Goal: Task Accomplishment & Management: Manage account settings

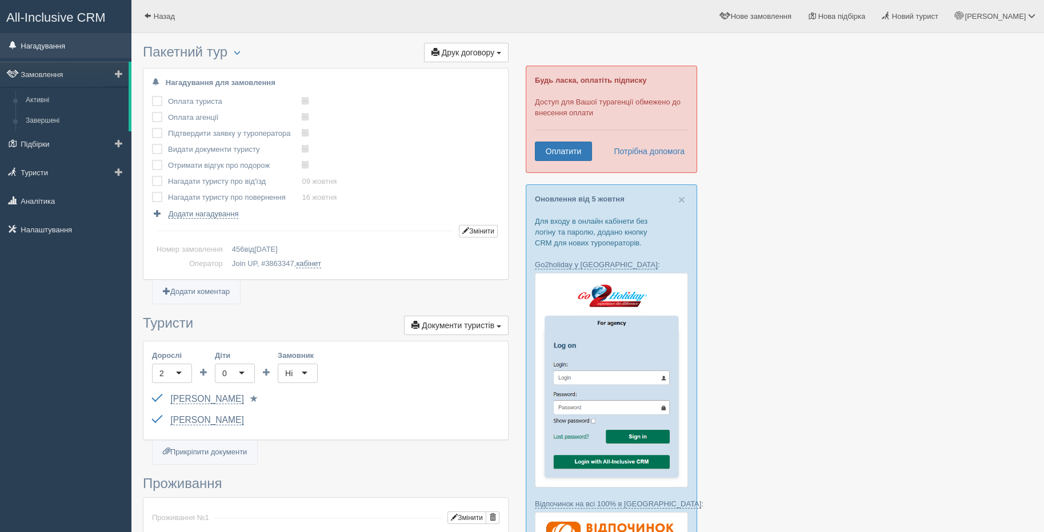
click at [21, 41] on link "Нагадування" at bounding box center [65, 45] width 131 height 25
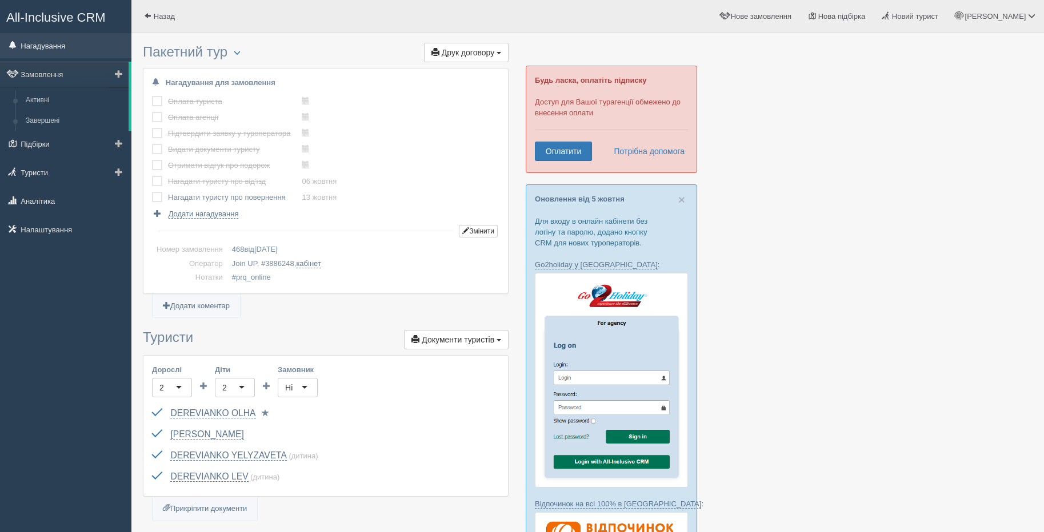
click at [57, 46] on link "Нагадування" at bounding box center [65, 45] width 131 height 25
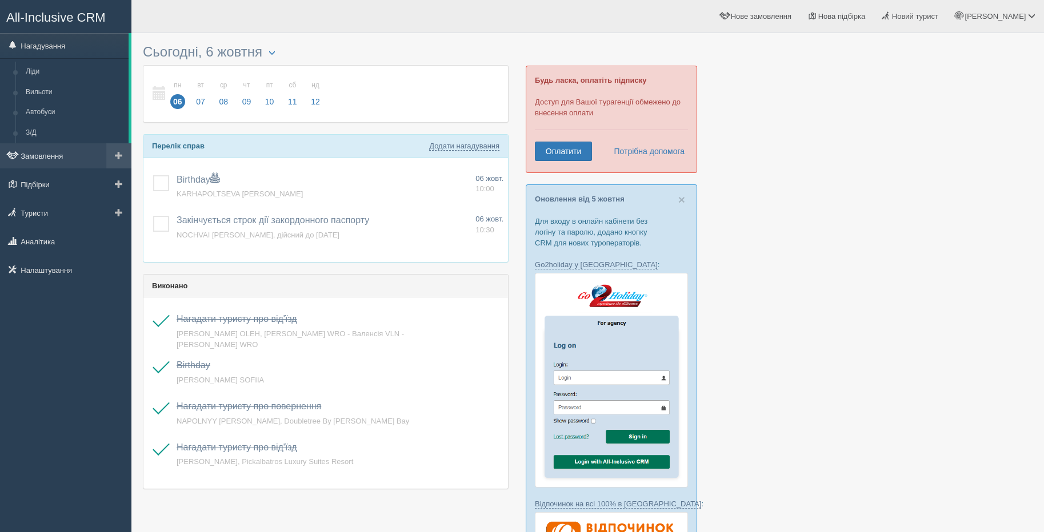
click at [67, 157] on link "Замовлення" at bounding box center [65, 155] width 131 height 25
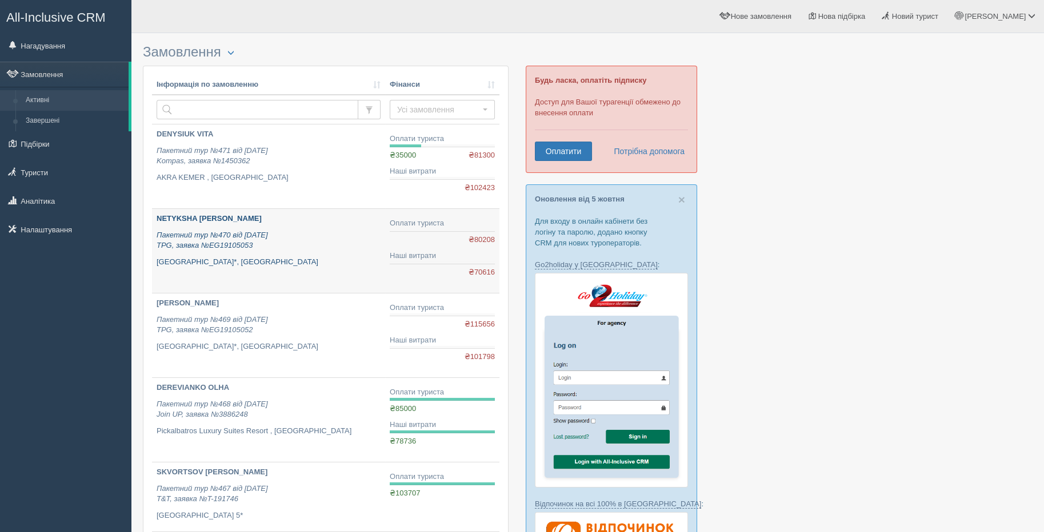
click at [209, 242] on icon "Пакетний тур №470 від 03.10.2025 TPG, заявка №EG19105053" at bounding box center [212, 240] width 111 height 19
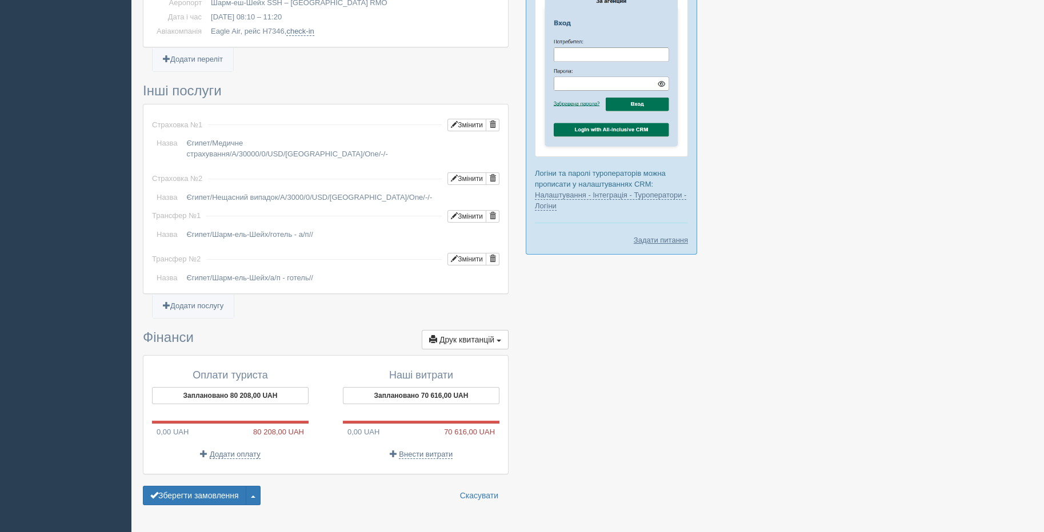
scroll to position [836, 0]
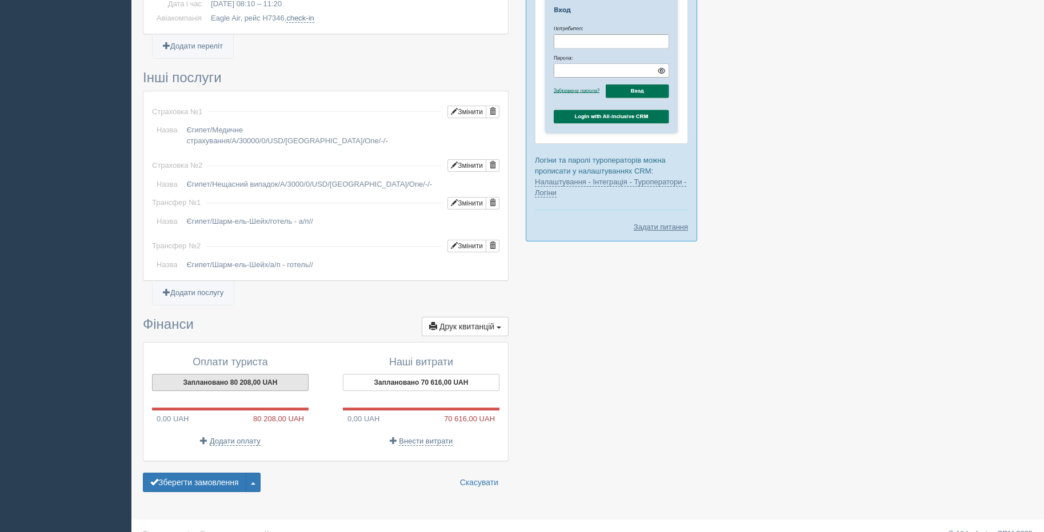
click at [262, 374] on button "Заплановано 80 208,00 UAH" at bounding box center [230, 382] width 157 height 17
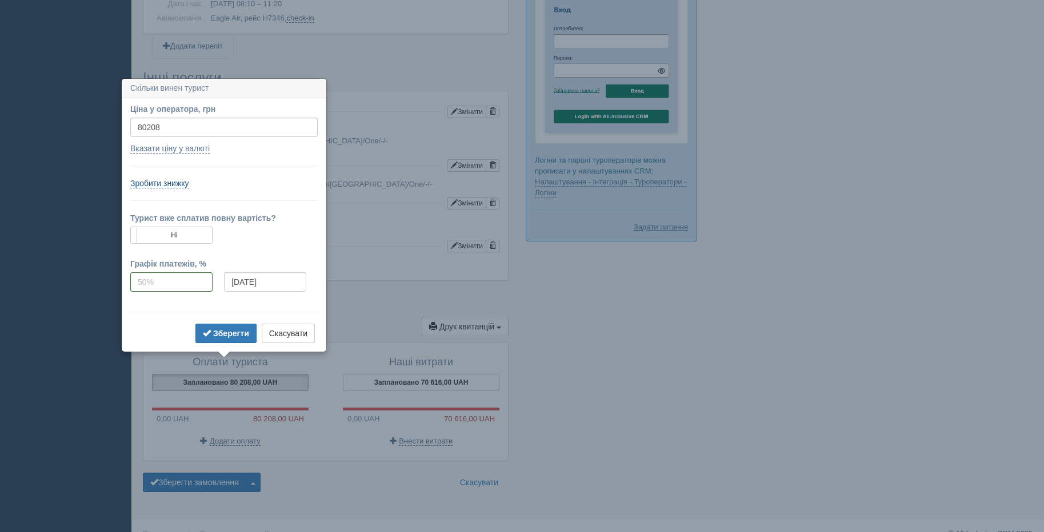
click at [166, 186] on link "Зробити знижку" at bounding box center [159, 184] width 59 height 10
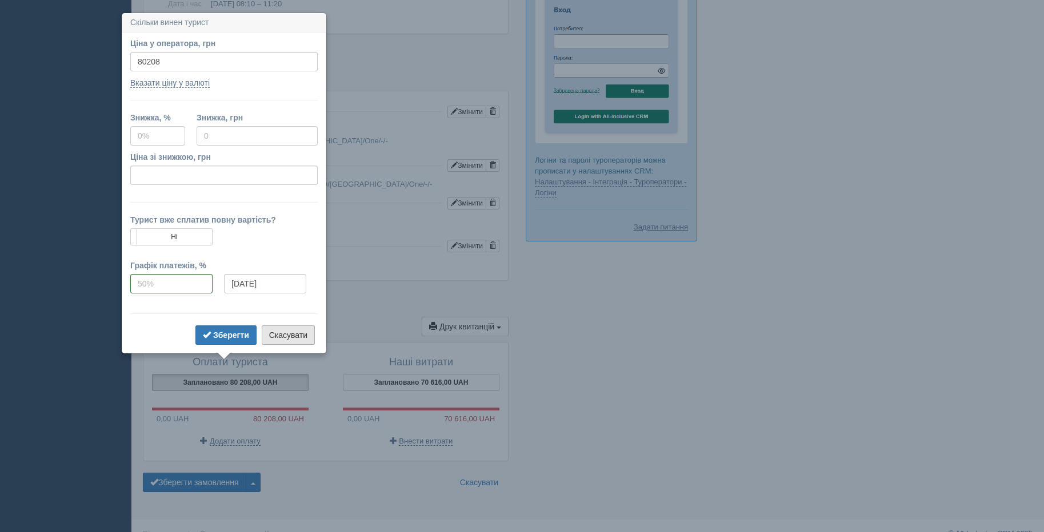
click at [307, 334] on button "Скасувати" at bounding box center [288, 335] width 53 height 19
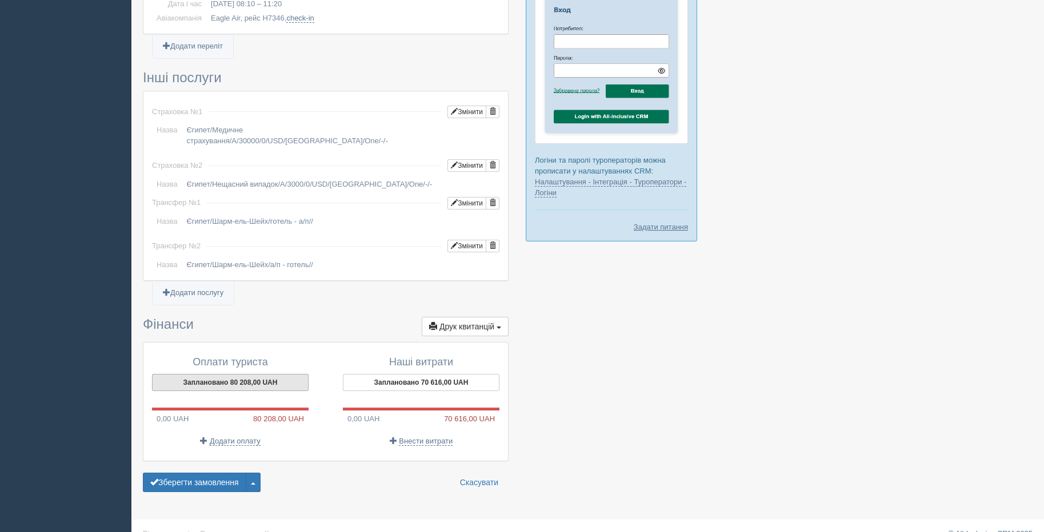
click at [243, 374] on button "Заплановано 80 208,00 UAH" at bounding box center [230, 382] width 157 height 17
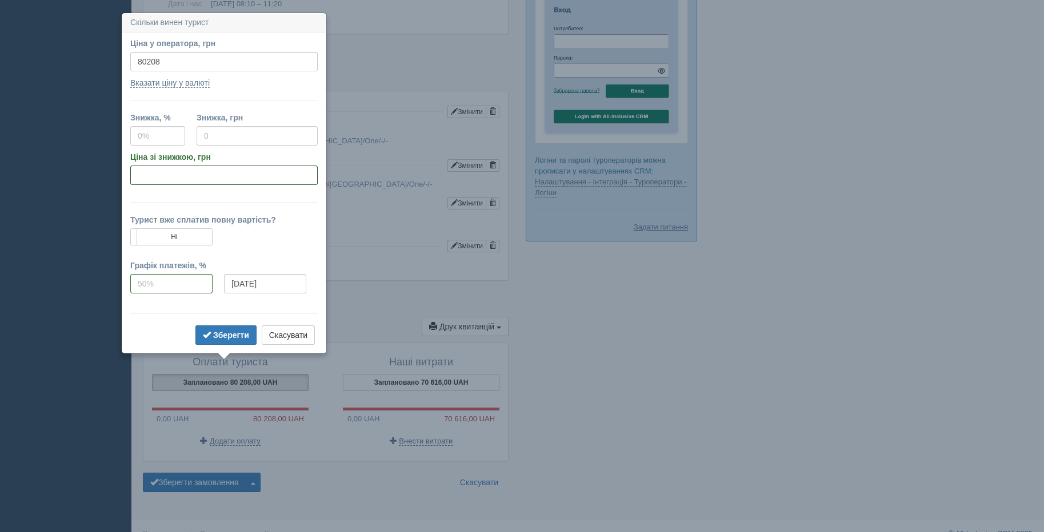
click at [160, 175] on input "Ціна зі знижкою, грн" at bounding box center [223, 175] width 187 height 19
type input "76200"
type input "5"
type input "4008"
type input "76200"
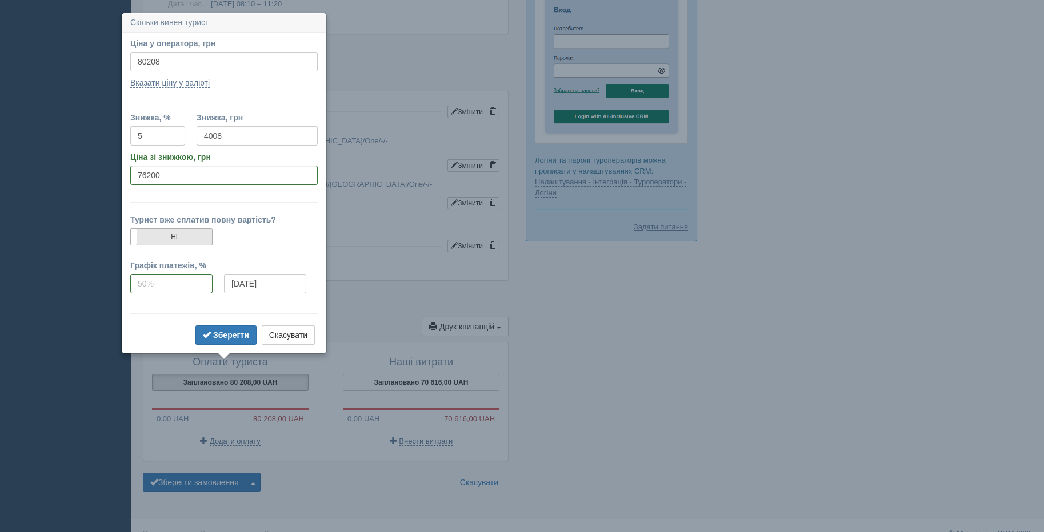
click at [191, 237] on label "Ні" at bounding box center [171, 237] width 81 height 16
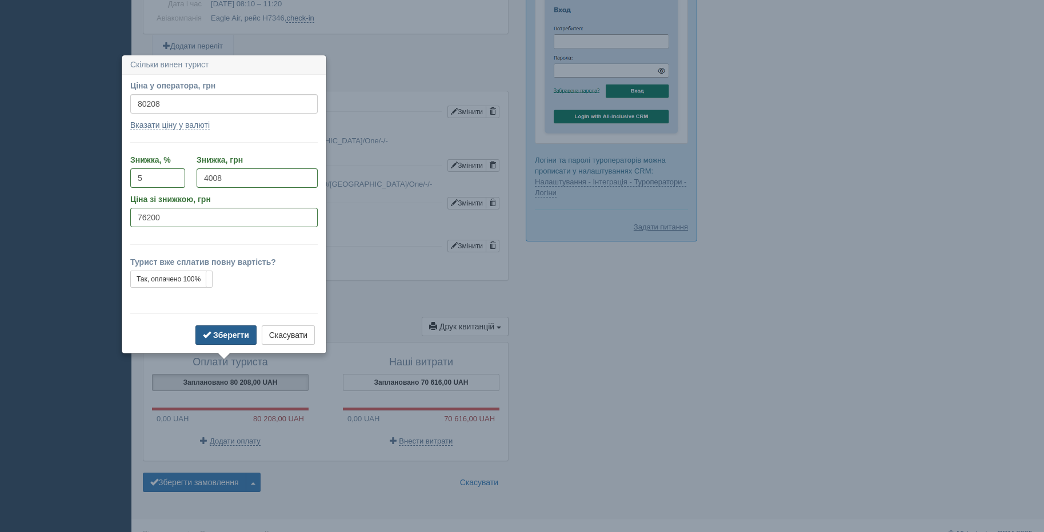
click at [218, 338] on b "Зберегти" at bounding box center [231, 335] width 36 height 9
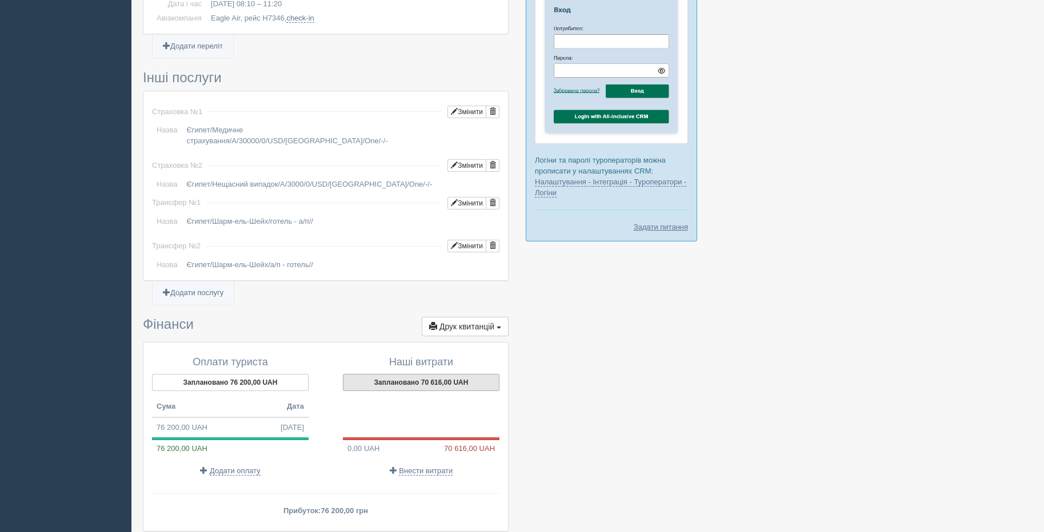
click at [408, 374] on button "Заплановано 70 616,00 UAH" at bounding box center [421, 382] width 157 height 17
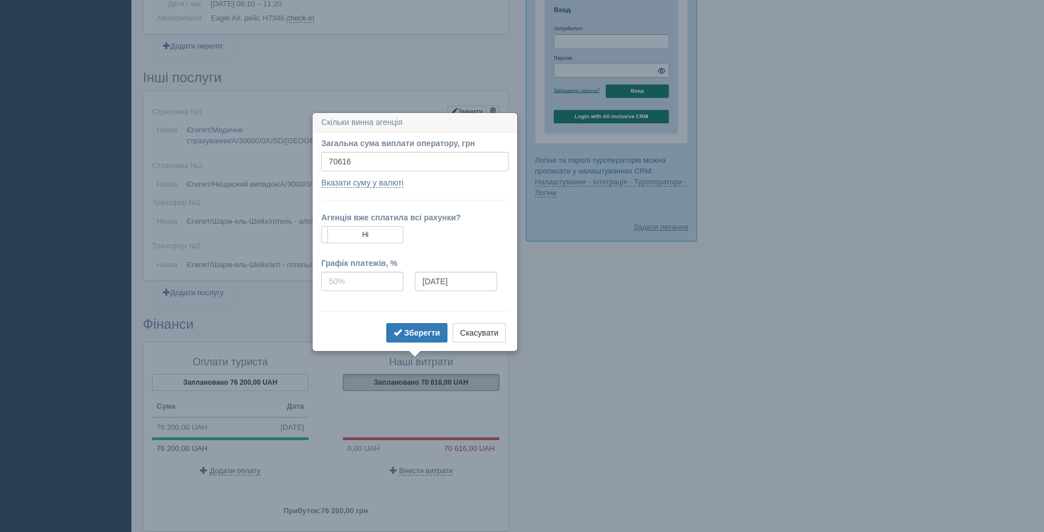
scroll to position [906, 0]
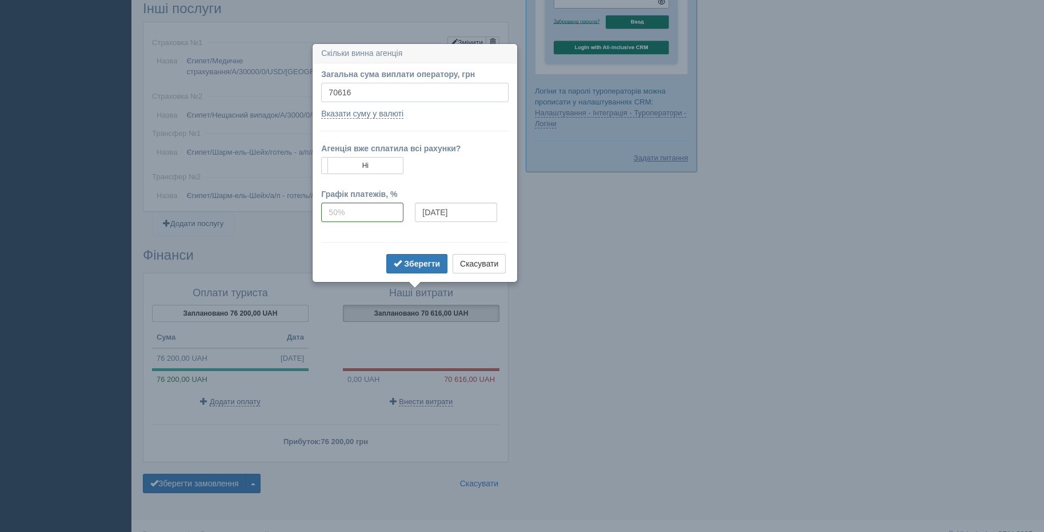
drag, startPoint x: 379, startPoint y: 93, endPoint x: 281, endPoint y: 95, distance: 98.3
type input "0"
type input "70699"
click at [429, 259] on b "Зберегти" at bounding box center [422, 263] width 36 height 9
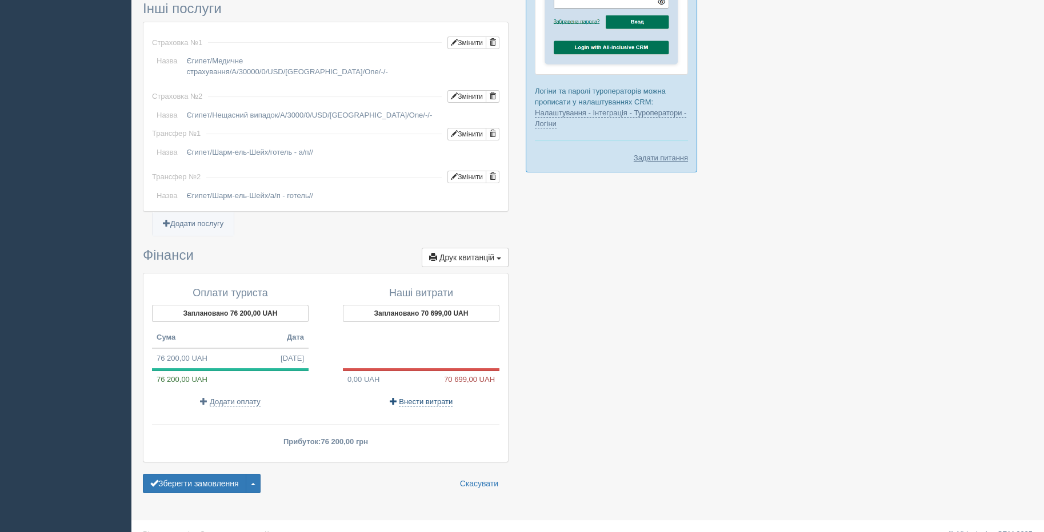
click at [413, 398] on span "Внести витрати" at bounding box center [426, 402] width 54 height 9
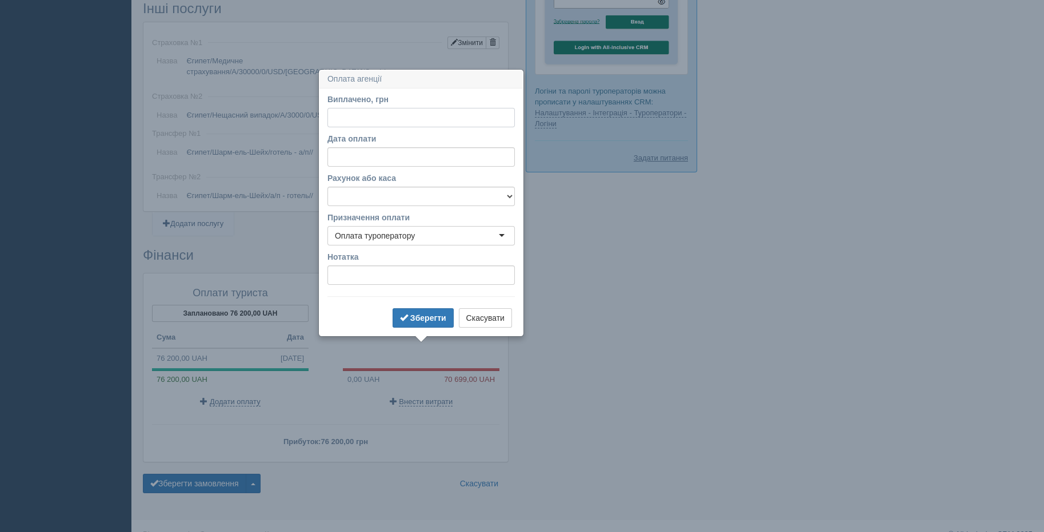
click at [348, 115] on input "Виплачено, грн" at bounding box center [420, 117] width 187 height 19
type input "70699"
click at [383, 278] on input "Нотатка" at bounding box center [420, 275] width 187 height 19
type input "СТОЦЬКА ПРИВАТ"
click at [421, 319] on b "Зберегти" at bounding box center [428, 318] width 36 height 9
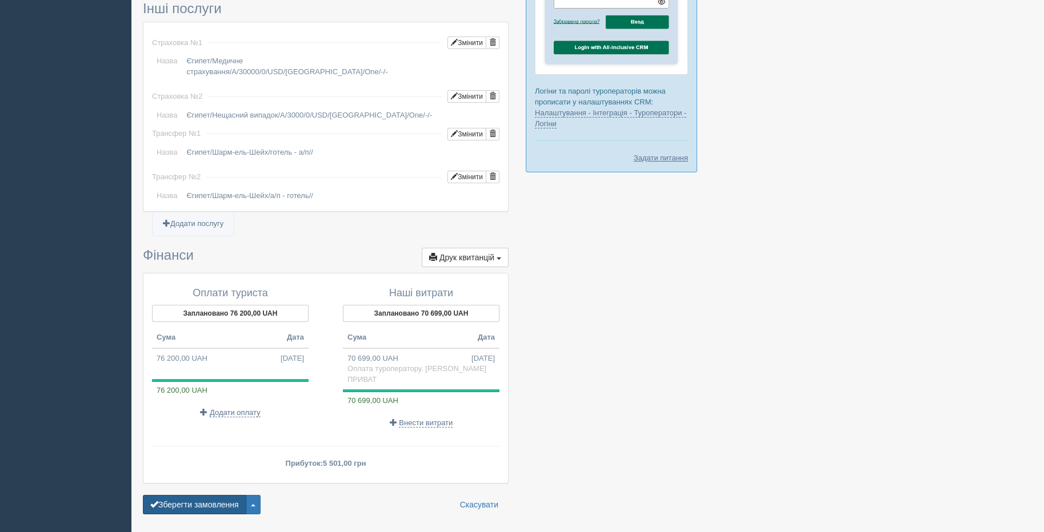
click at [210, 495] on button "Зберегти замовлення" at bounding box center [194, 504] width 103 height 19
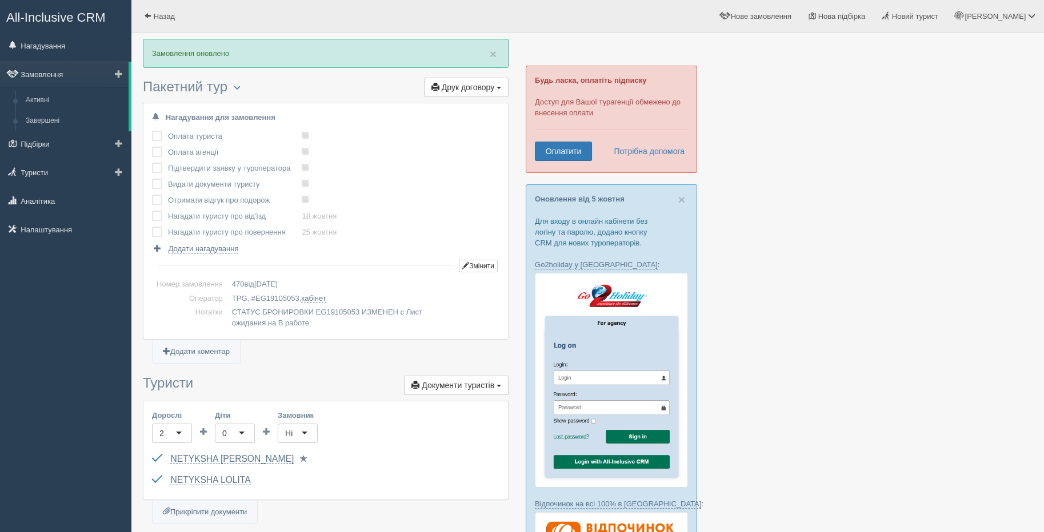
click at [69, 74] on link "Замовлення" at bounding box center [64, 74] width 129 height 25
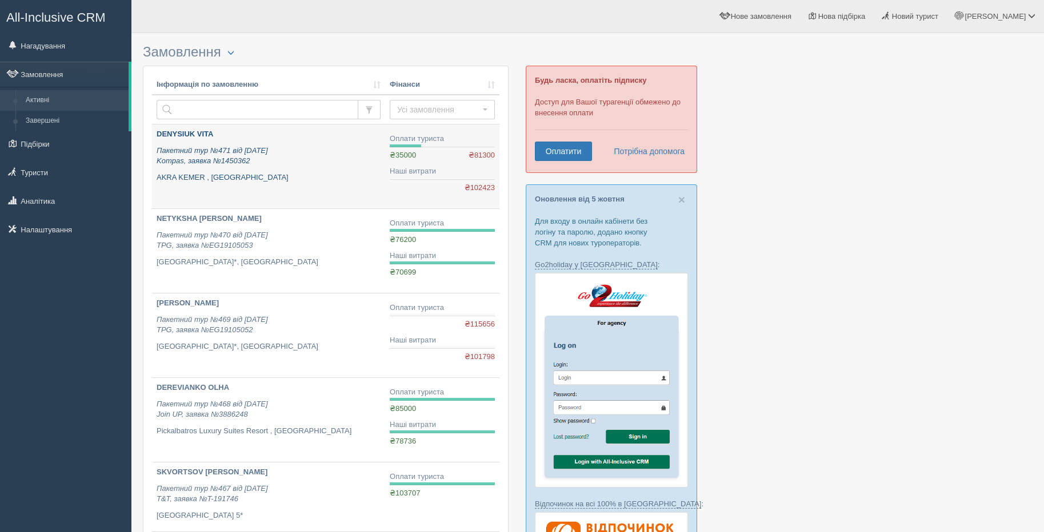
click at [343, 173] on p "AKRA KEMER , [GEOGRAPHIC_DATA]" at bounding box center [269, 178] width 224 height 11
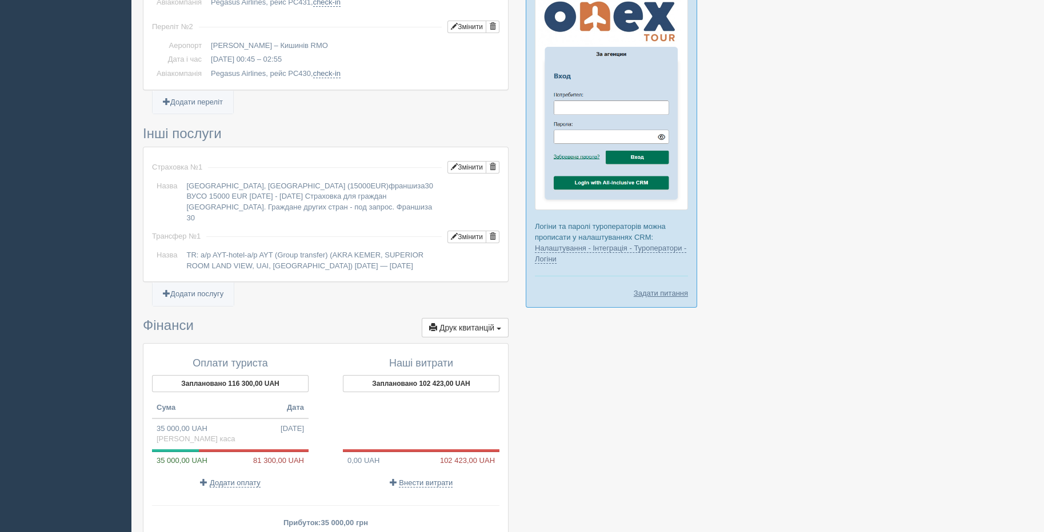
scroll to position [852, 0]
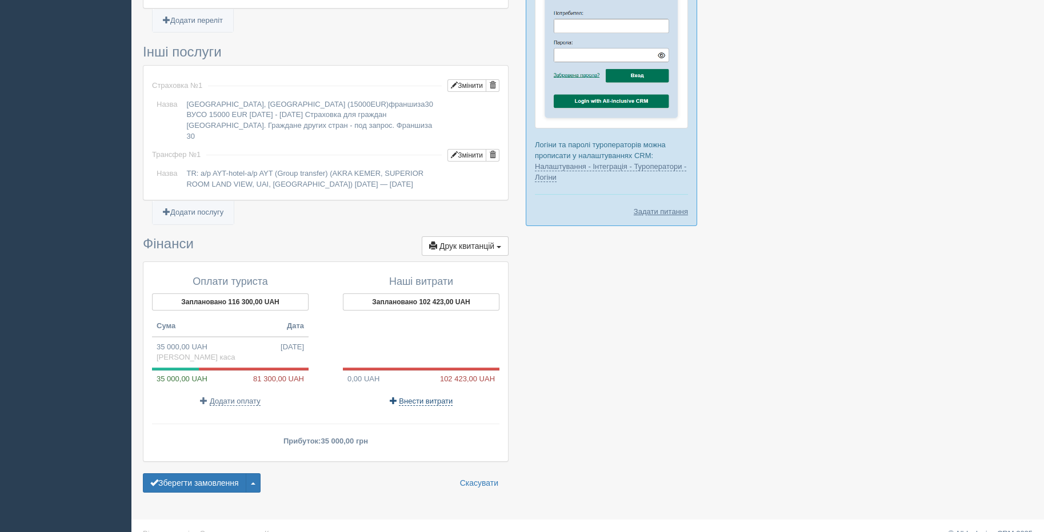
click at [419, 397] on span "Внести витрати" at bounding box center [426, 401] width 54 height 9
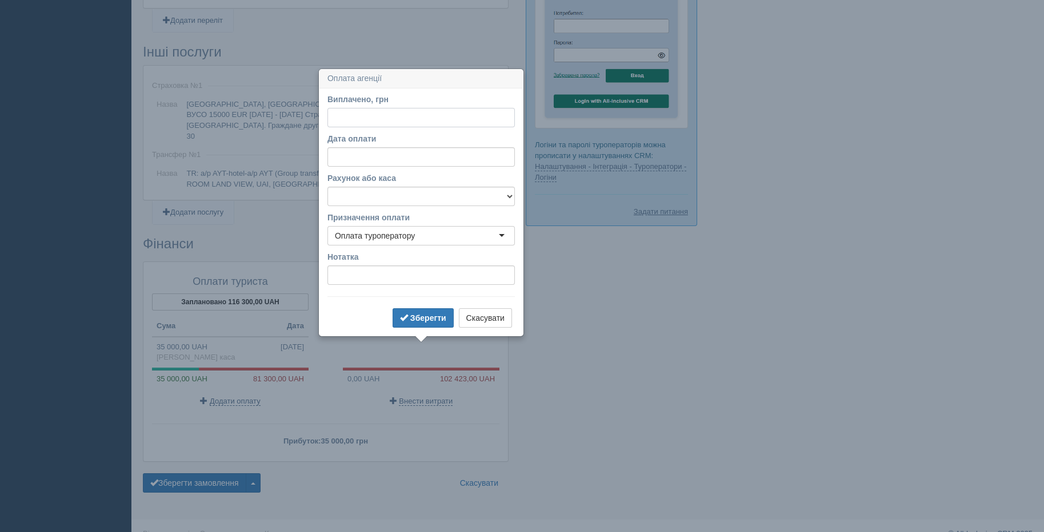
click at [349, 119] on input "Виплачено, грн" at bounding box center [420, 117] width 187 height 19
type input "35000"
click at [384, 193] on select "Банківський рахунок Готівкова каса" at bounding box center [420, 196] width 187 height 19
select select "1804"
click at [327, 187] on select "Банківський рахунок Готівкова каса" at bounding box center [420, 196] width 187 height 19
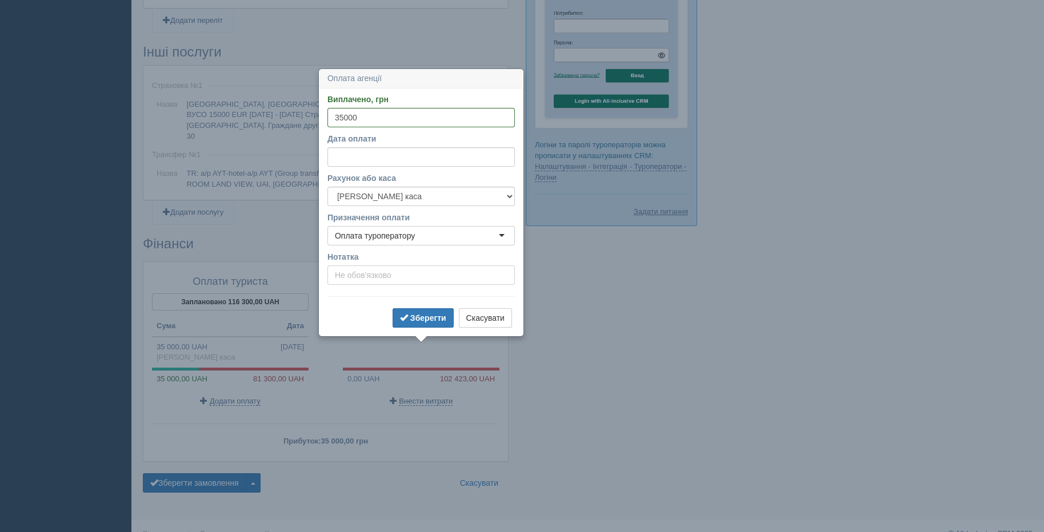
click at [374, 281] on input "Нотатка" at bounding box center [420, 275] width 187 height 19
click at [371, 273] on input "СТОЦЬКАПРИВАТ" at bounding box center [420, 275] width 187 height 19
type input "СТОЦЬКА ПРИВАТ"
click at [423, 315] on b "Зберегти" at bounding box center [428, 318] width 36 height 9
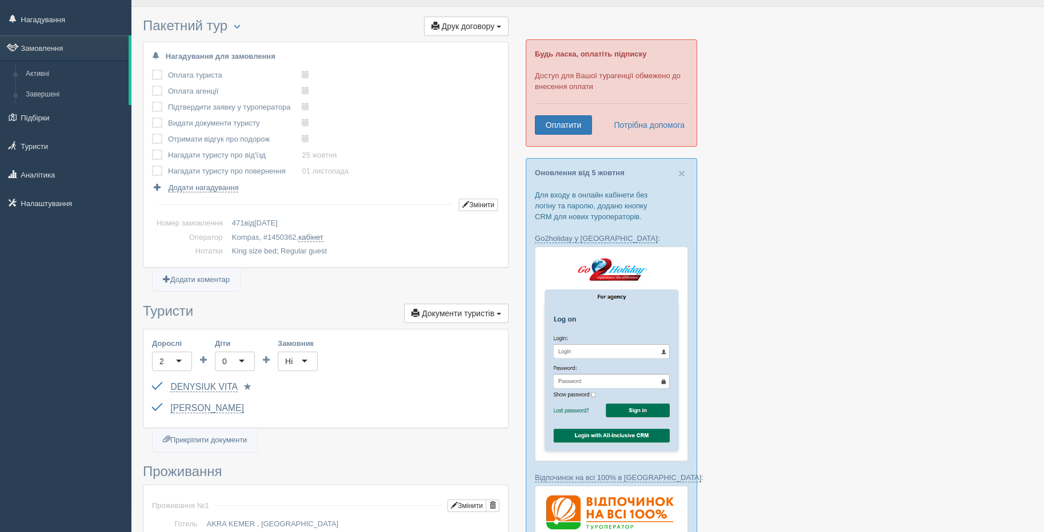
scroll to position [0, 0]
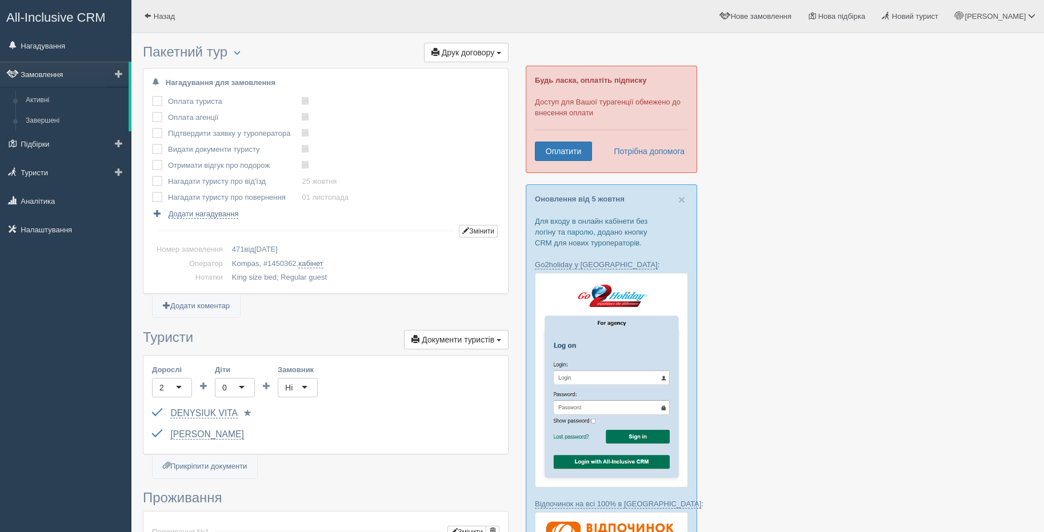
click at [33, 73] on link "Замовлення" at bounding box center [64, 74] width 129 height 25
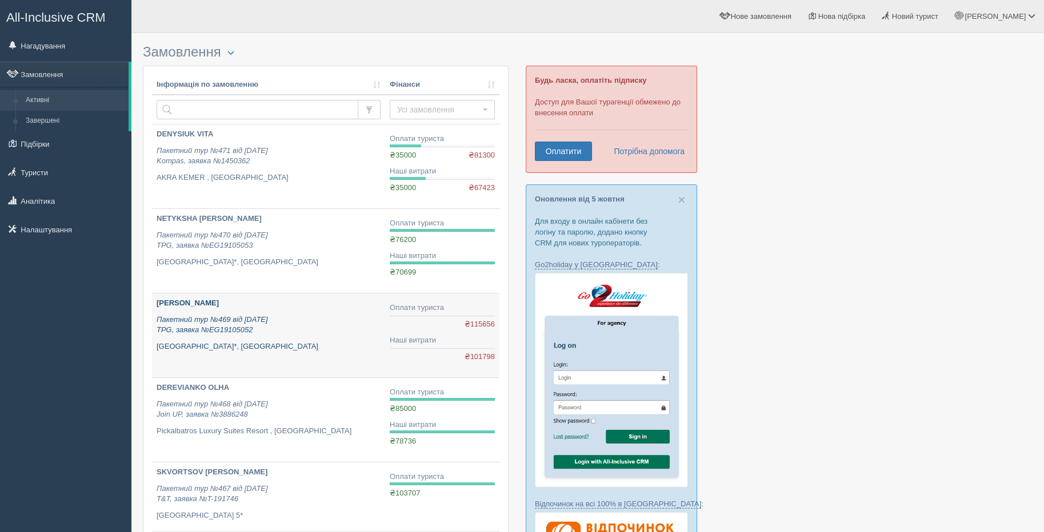
click at [281, 338] on div "[PERSON_NAME] Пакетний тур №469 від [DATE] TPG, заявка №EG19105052 [GEOGRAPHIC_…" at bounding box center [269, 325] width 224 height 54
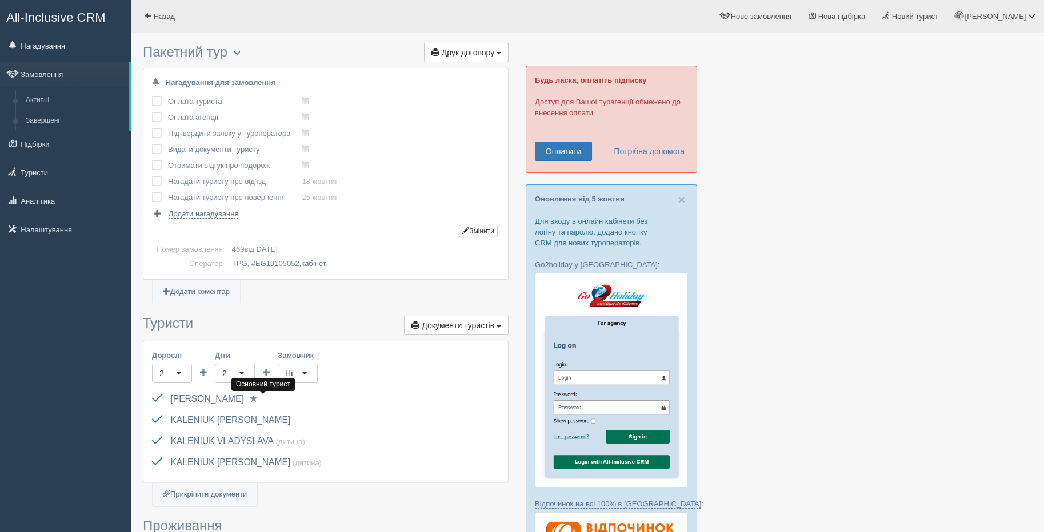
click at [258, 399] on span at bounding box center [253, 398] width 7 height 7
drag, startPoint x: 261, startPoint y: 418, endPoint x: 276, endPoint y: 422, distance: 15.8
click at [297, 418] on span at bounding box center [300, 419] width 7 height 7
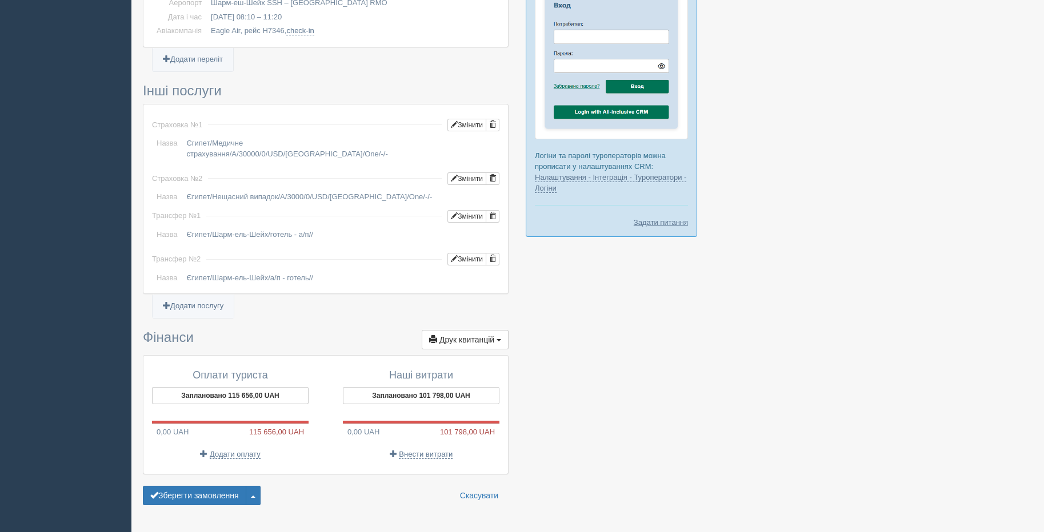
scroll to position [854, 0]
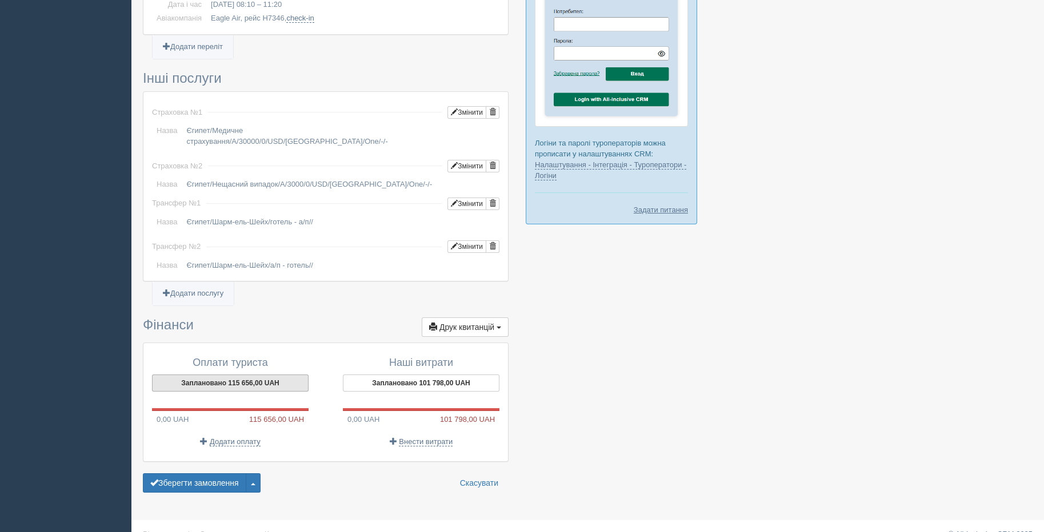
drag, startPoint x: 243, startPoint y: 363, endPoint x: 273, endPoint y: 371, distance: 31.3
click at [243, 375] on button "Заплановано 115 656,00 UAH" at bounding box center [230, 383] width 157 height 17
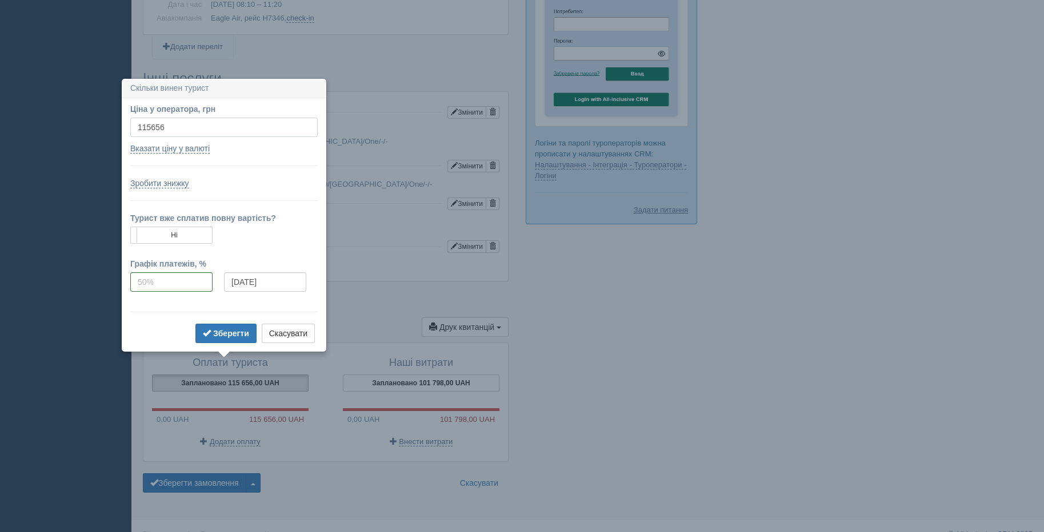
drag, startPoint x: 151, startPoint y: 132, endPoint x: 89, endPoint y: 146, distance: 63.9
type input "99100"
click at [204, 233] on label "Ні" at bounding box center [171, 235] width 81 height 16
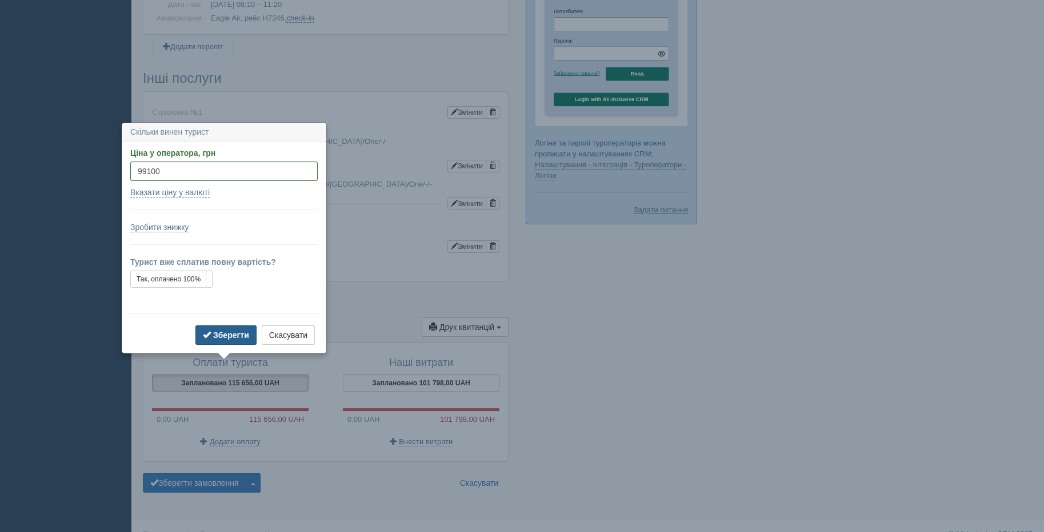
click at [227, 335] on b "Зберегти" at bounding box center [231, 335] width 36 height 9
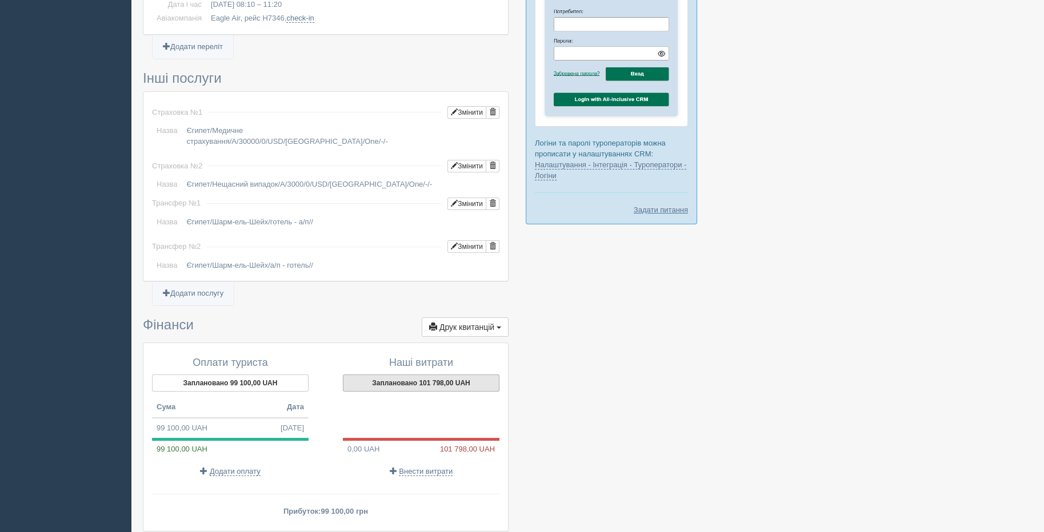
click at [426, 375] on button "Заплановано 101 798,00 UAH" at bounding box center [421, 383] width 157 height 17
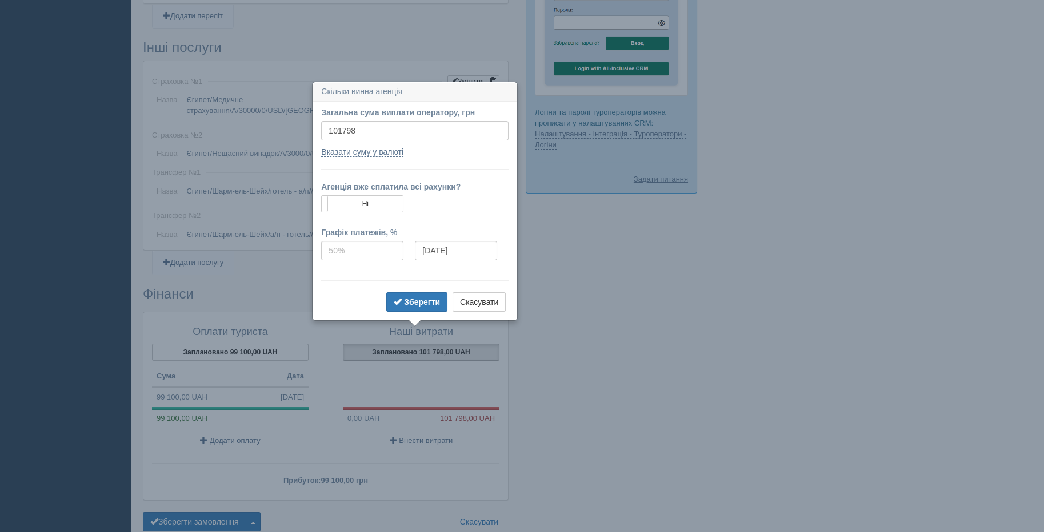
scroll to position [923, 0]
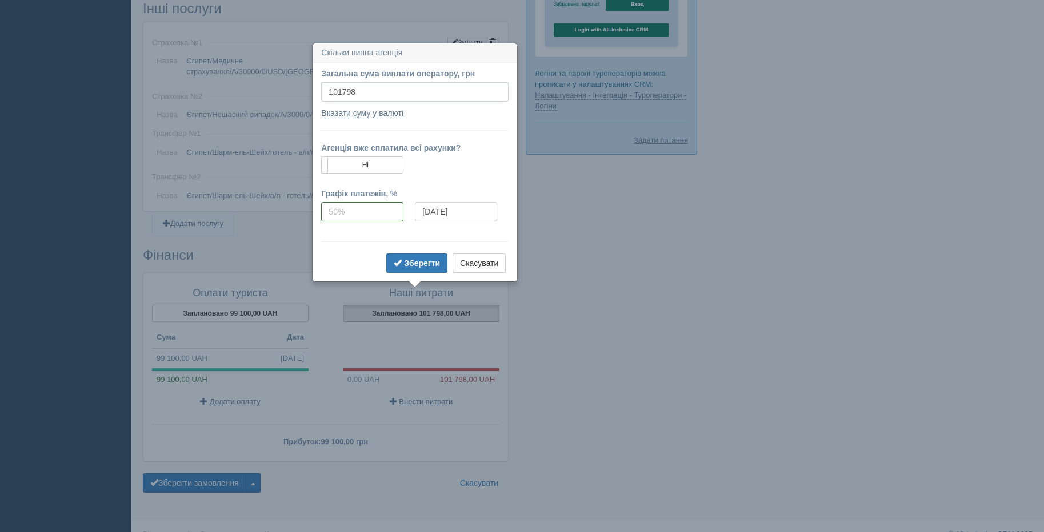
drag, startPoint x: 378, startPoint y: 90, endPoint x: 270, endPoint y: 90, distance: 108.0
type input "86882"
click at [436, 266] on button "Зберегти" at bounding box center [416, 263] width 61 height 19
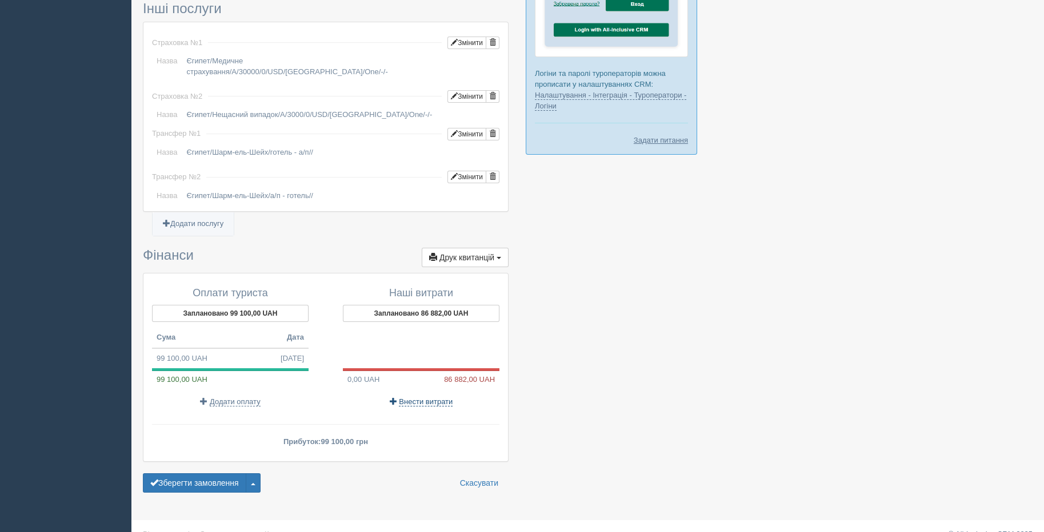
click at [415, 398] on span "Внести витрати" at bounding box center [426, 402] width 54 height 9
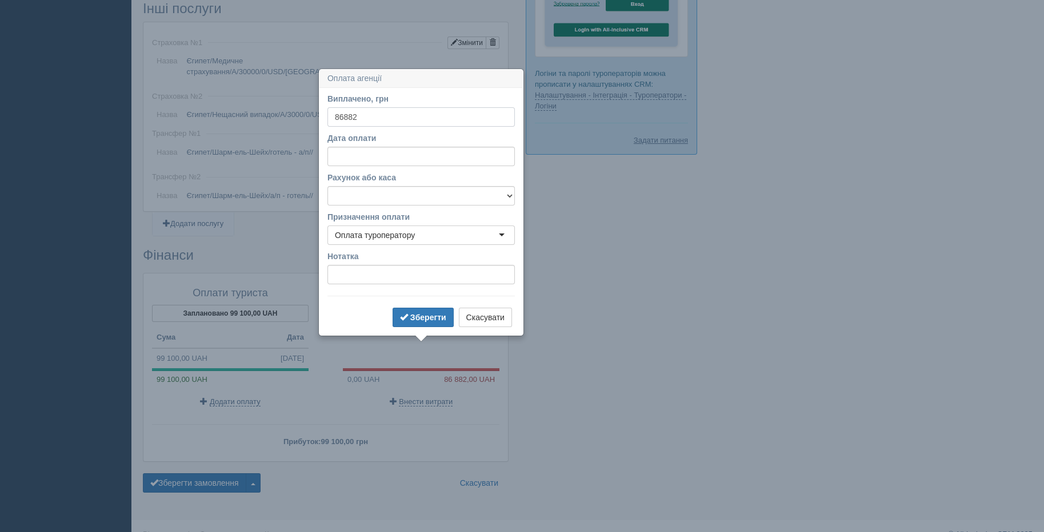
type input "86882"
click at [400, 194] on select "Банківський рахунок Готівкова каса" at bounding box center [420, 195] width 187 height 19
select select "1804"
click at [327, 186] on select "Банківський рахунок Готівкова каса" at bounding box center [420, 195] width 187 height 19
click at [378, 273] on input "Нотатка" at bounding box center [420, 274] width 187 height 19
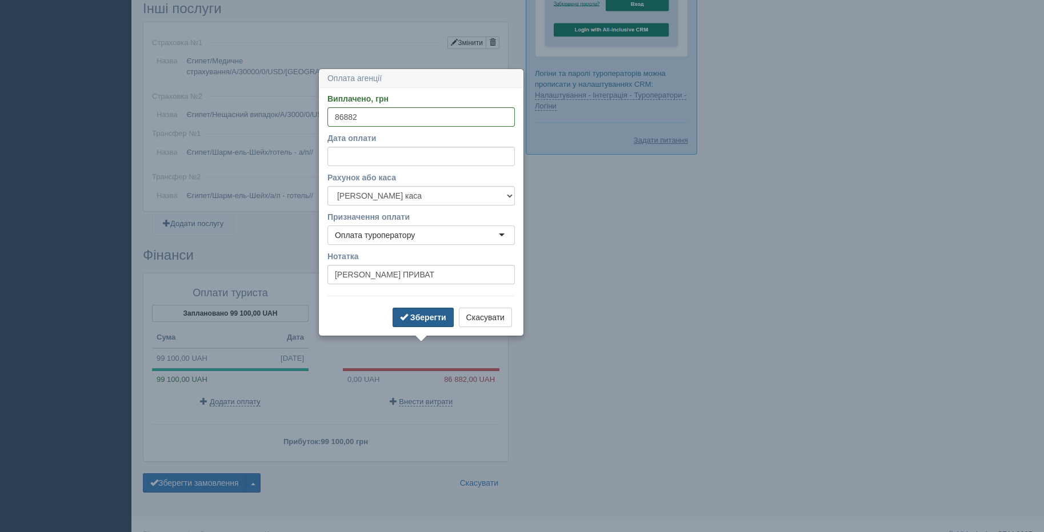
click at [411, 314] on b "Зберегти" at bounding box center [428, 317] width 36 height 9
type input "СТОЦЬКА ПРИВАТ"
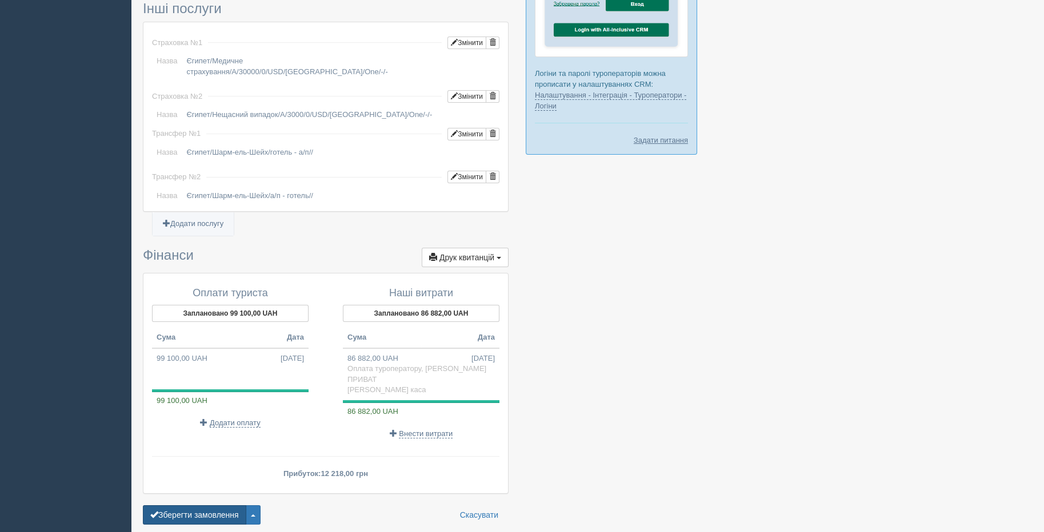
click at [208, 506] on button "Зберегти замовлення" at bounding box center [194, 515] width 103 height 19
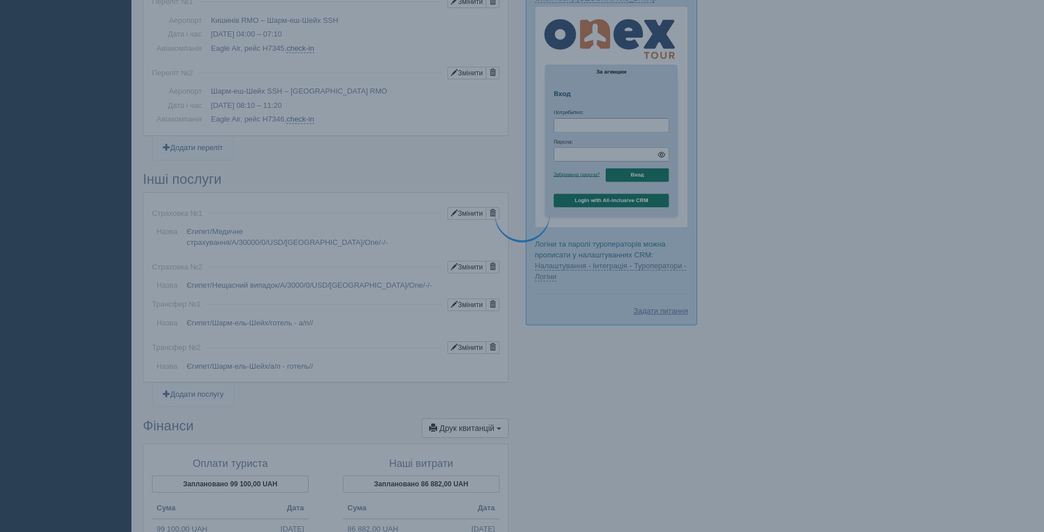
scroll to position [618, 0]
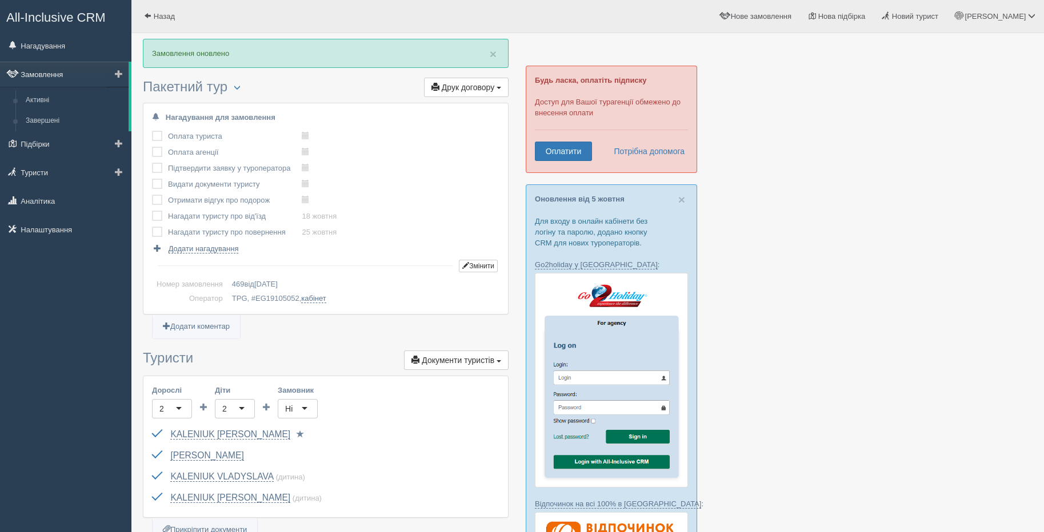
click at [59, 73] on link "Замовлення" at bounding box center [64, 74] width 129 height 25
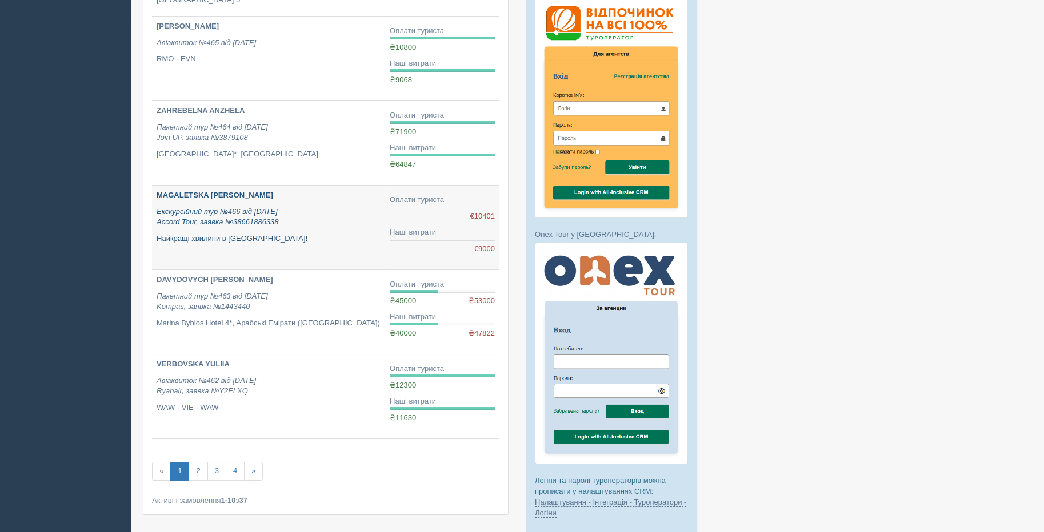
scroll to position [533, 0]
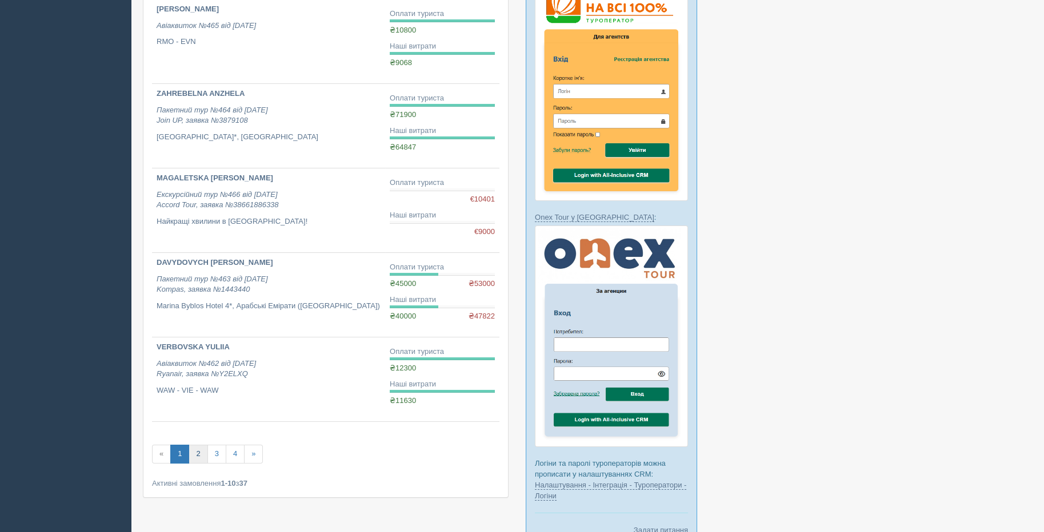
click at [197, 450] on link "2" at bounding box center [198, 454] width 19 height 19
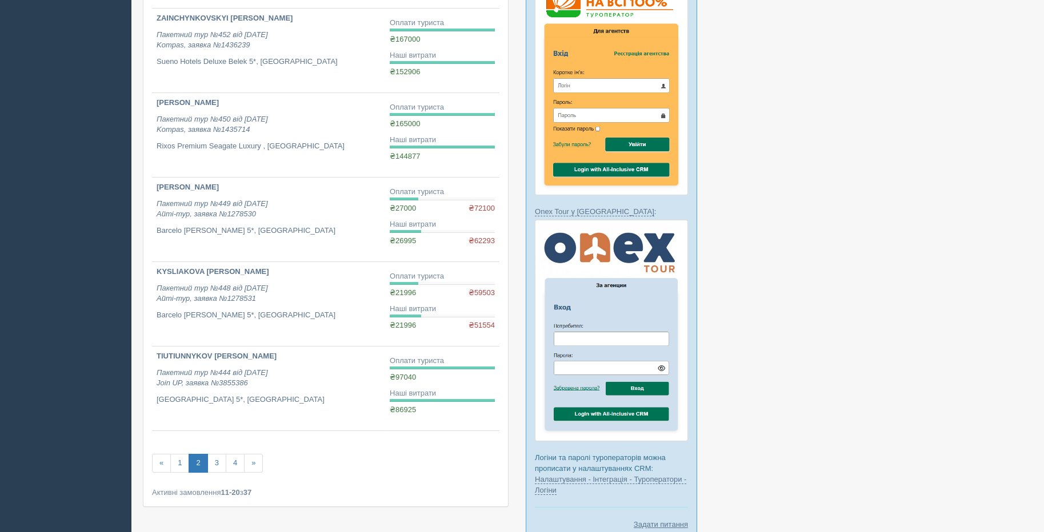
scroll to position [609, 0]
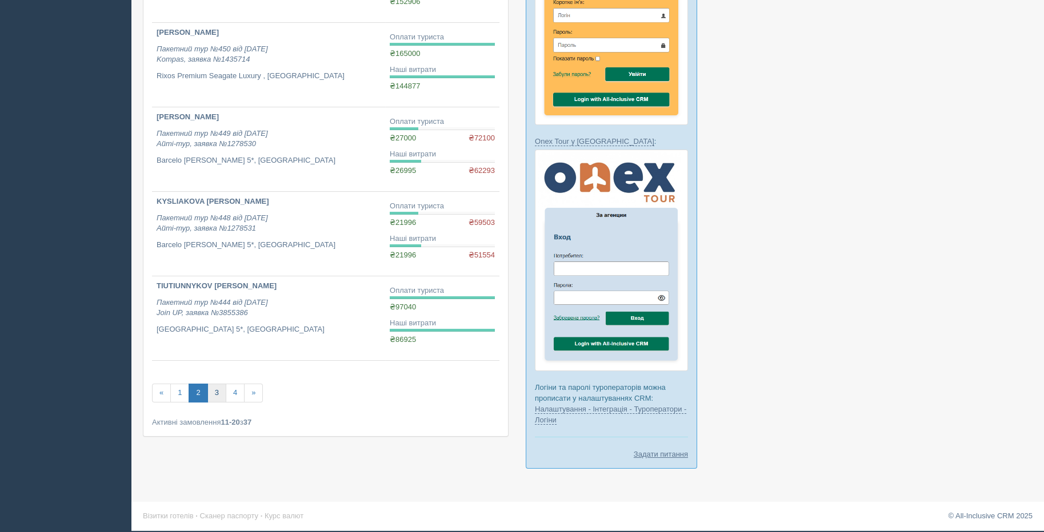
click at [219, 396] on link "3" at bounding box center [216, 393] width 19 height 19
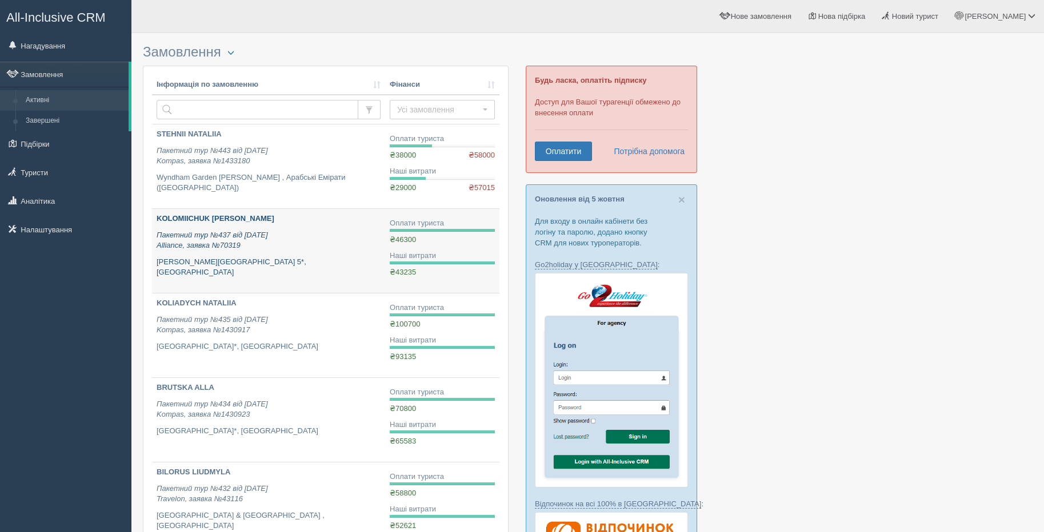
click at [237, 250] on div "KOLOMIICHUK [PERSON_NAME] Пакетний тур №437 від [DATE] Alliance, заявка №70319 …" at bounding box center [269, 246] width 224 height 65
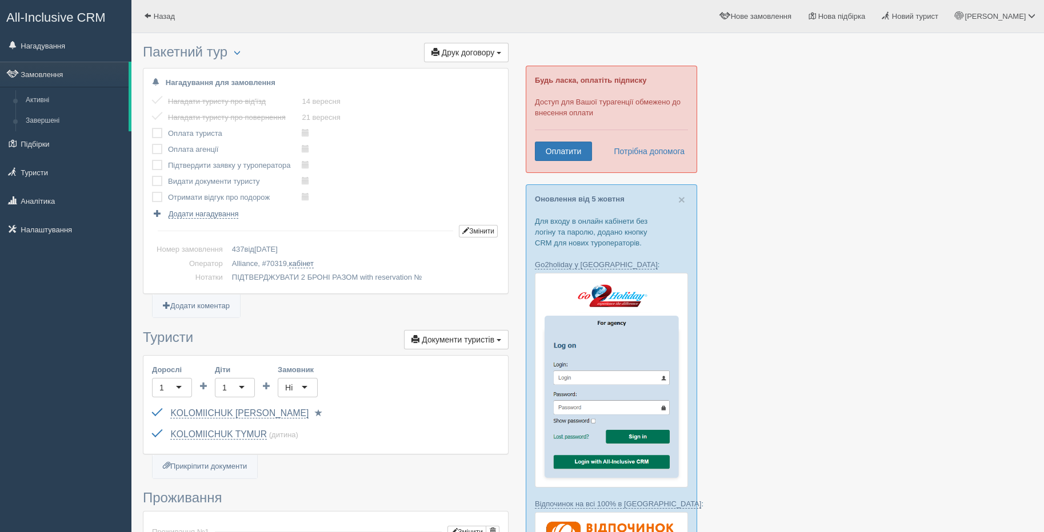
click at [152, 128] on label at bounding box center [152, 128] width 0 height 0
click at [0, 0] on input "checkbox" at bounding box center [0, 0] width 0 height 0
click at [152, 144] on label at bounding box center [152, 144] width 0 height 0
click at [0, 0] on input "checkbox" at bounding box center [0, 0] width 0 height 0
click at [152, 160] on label at bounding box center [152, 160] width 0 height 0
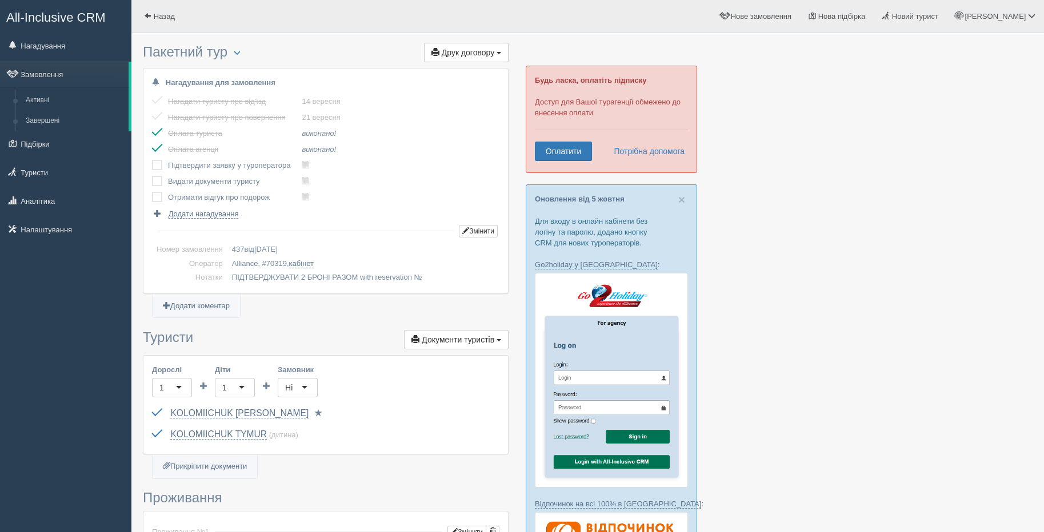
click at [0, 0] on input "checkbox" at bounding box center [0, 0] width 0 height 0
click at [152, 176] on label at bounding box center [152, 176] width 0 height 0
click at [0, 0] on input "checkbox" at bounding box center [0, 0] width 0 height 0
click at [152, 192] on label at bounding box center [152, 192] width 0 height 0
click at [0, 0] on input "checkbox" at bounding box center [0, 0] width 0 height 0
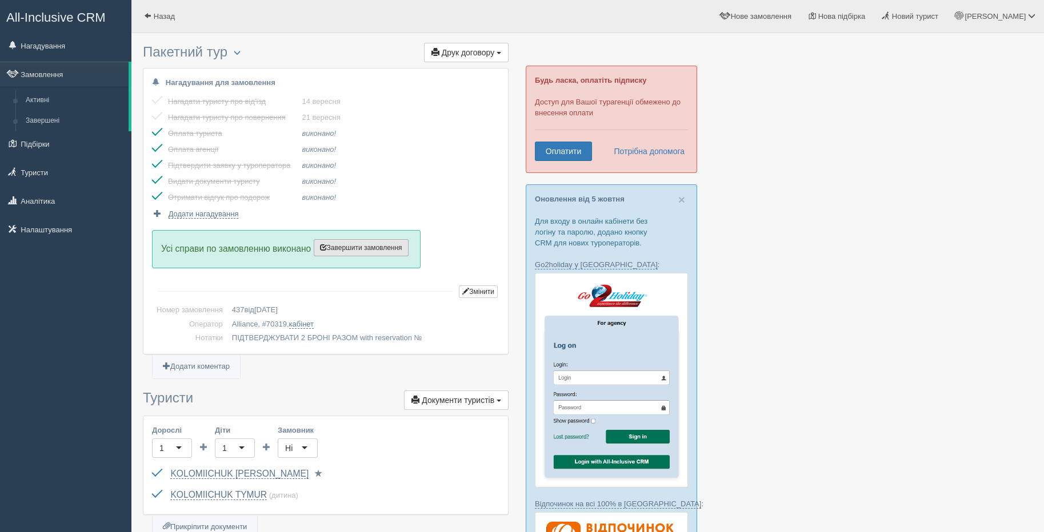
click at [346, 250] on button "Завершити замовлення Активувати замовлення" at bounding box center [361, 247] width 95 height 17
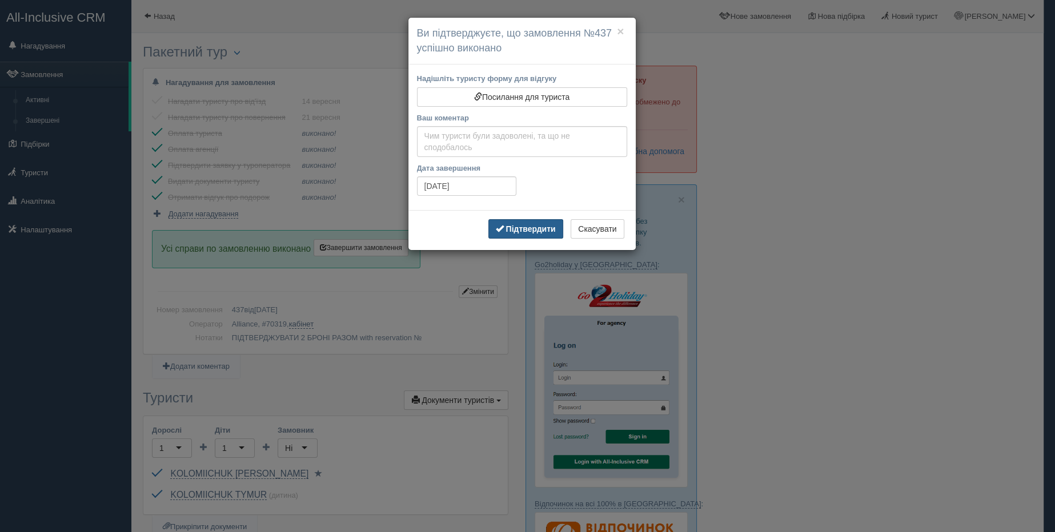
click at [534, 225] on b "Підтвердити" at bounding box center [531, 229] width 50 height 9
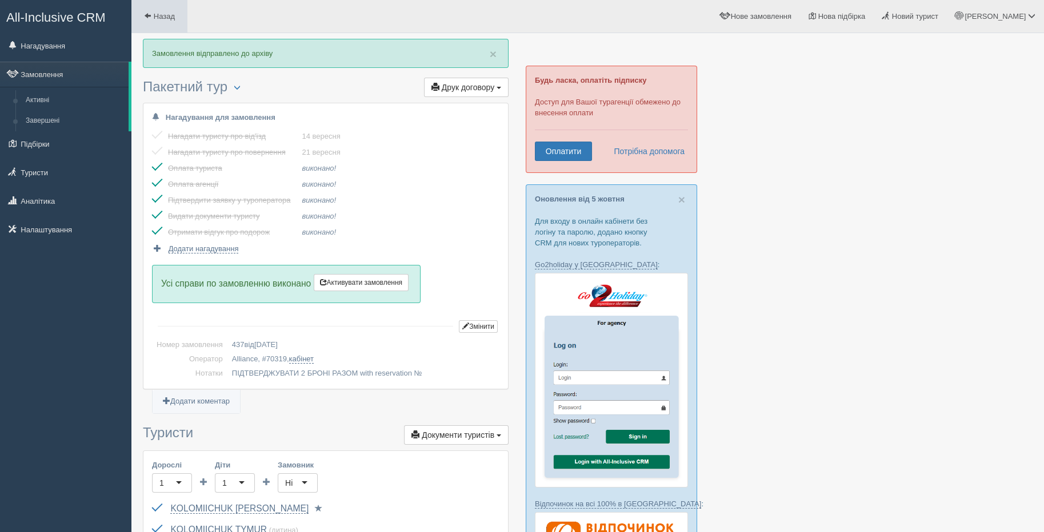
click at [170, 7] on link "Назад" at bounding box center [159, 16] width 56 height 33
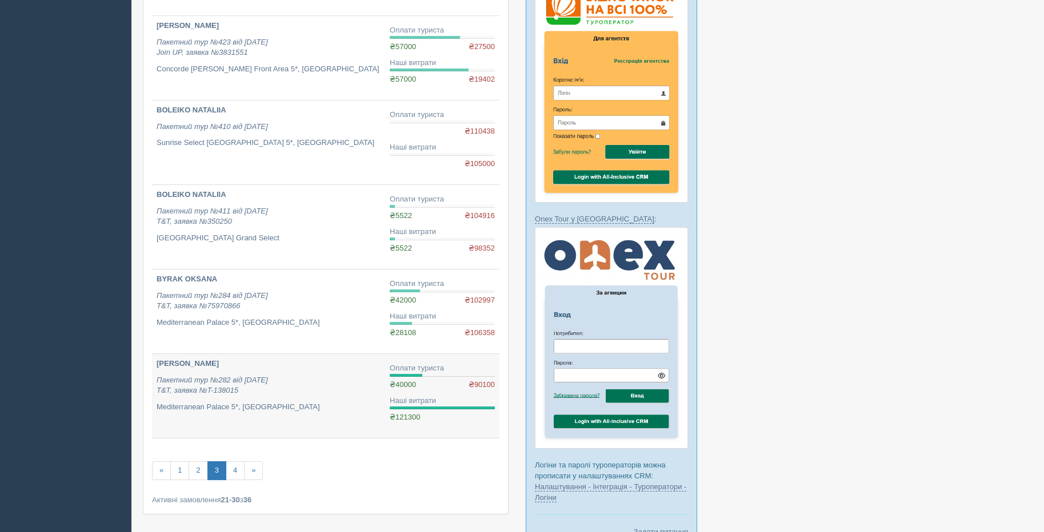
scroll to position [533, 0]
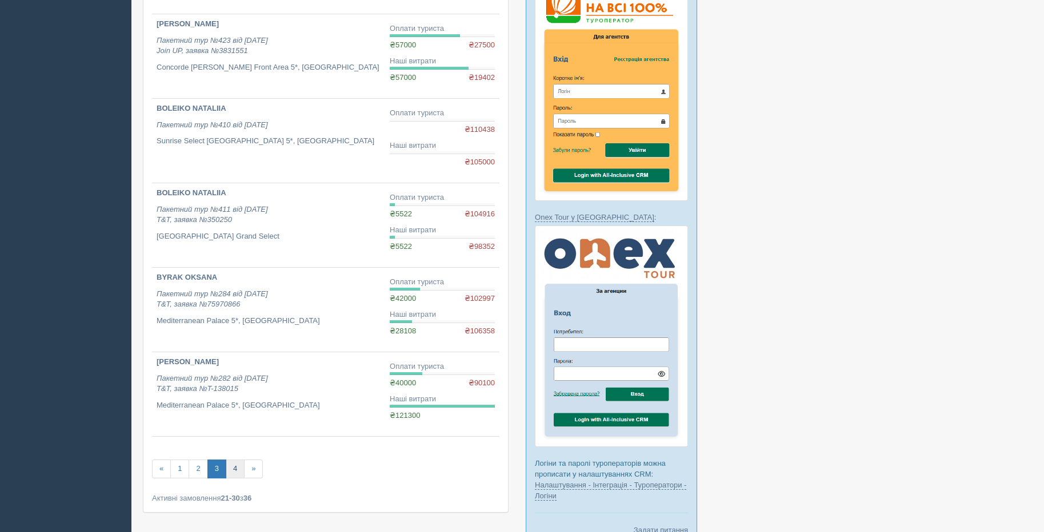
click at [238, 465] on link "4" at bounding box center [235, 469] width 19 height 19
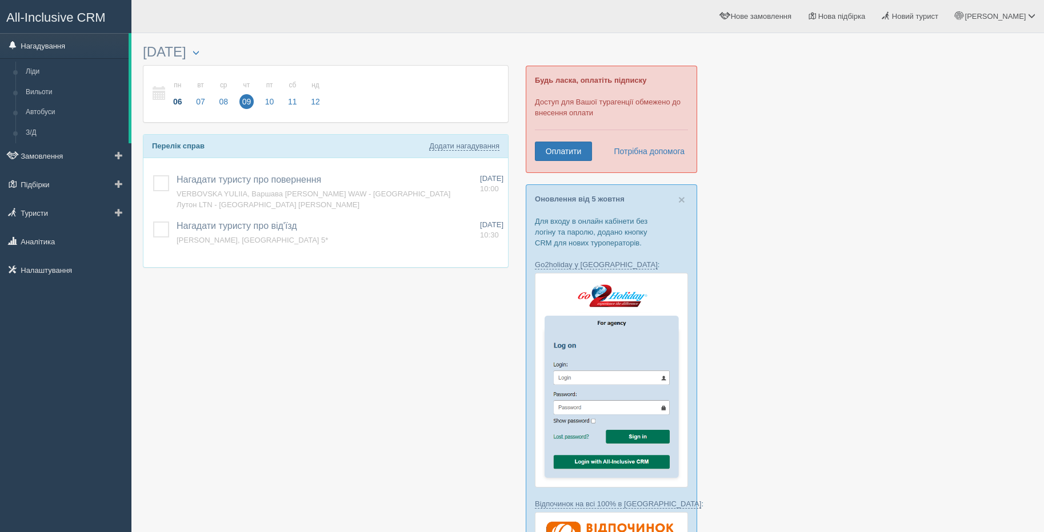
click at [35, 44] on link "Нагадування" at bounding box center [64, 45] width 129 height 25
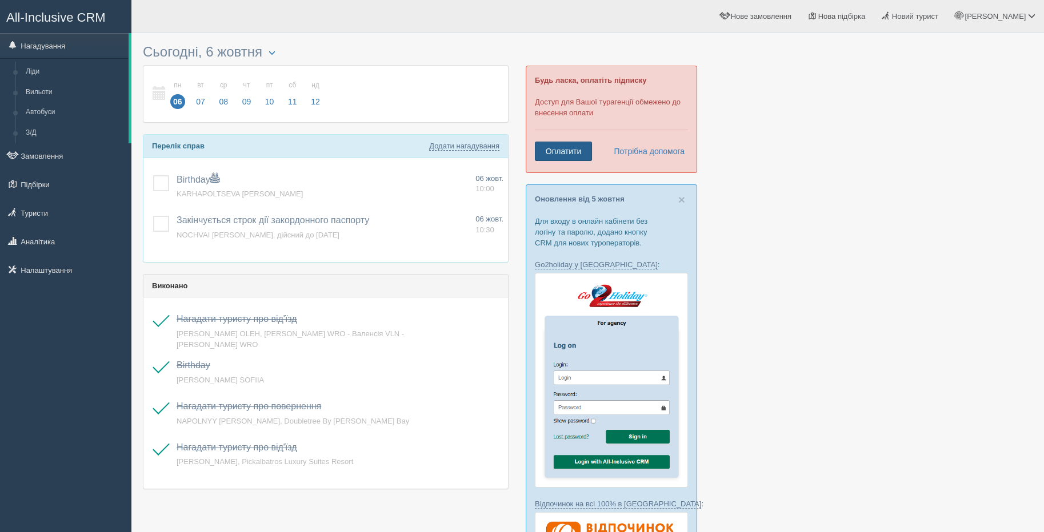
click at [575, 152] on link "Оплатити" at bounding box center [563, 151] width 57 height 19
